Goal: Navigation & Orientation: Go to known website

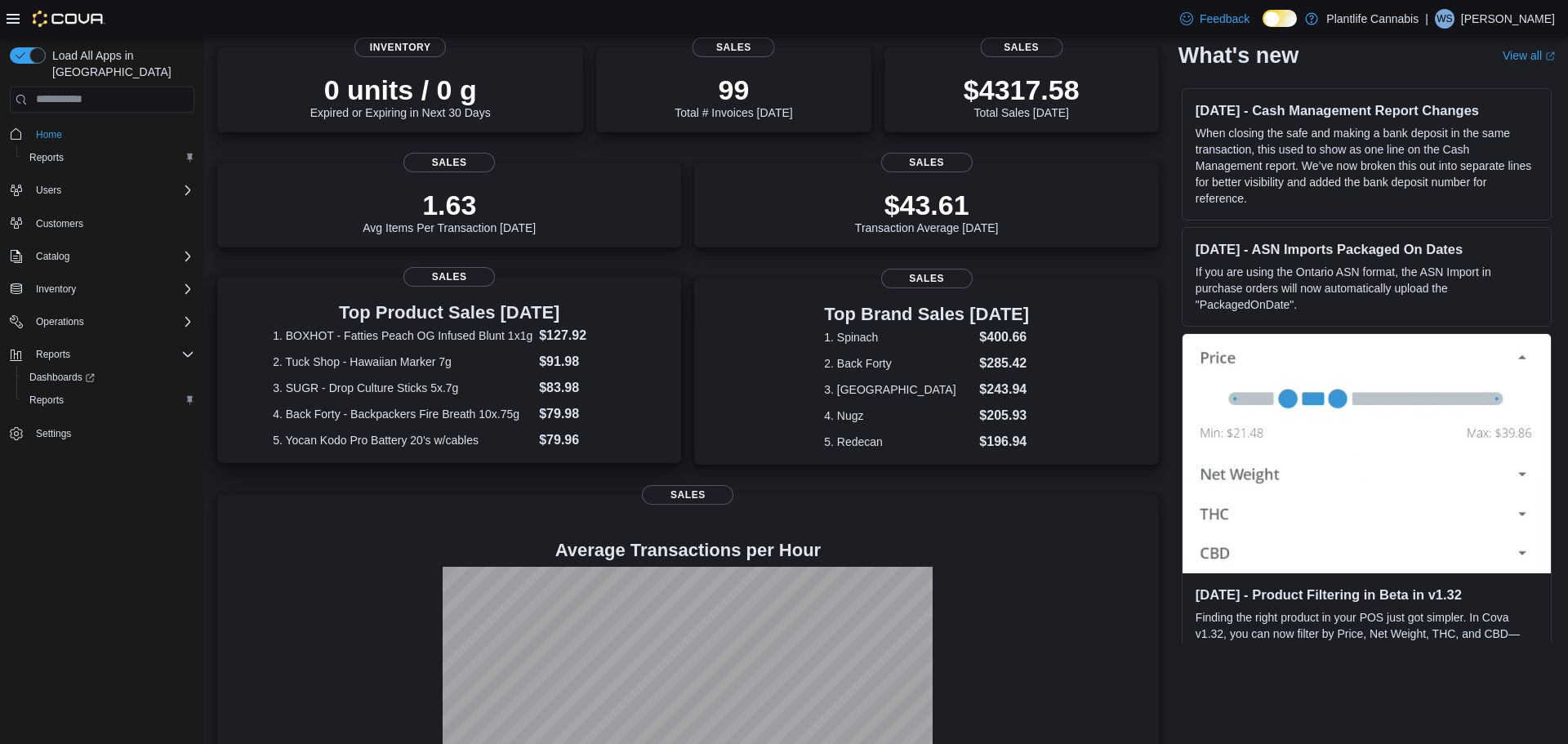
scroll to position [229, 0]
